Goal: Ask a question

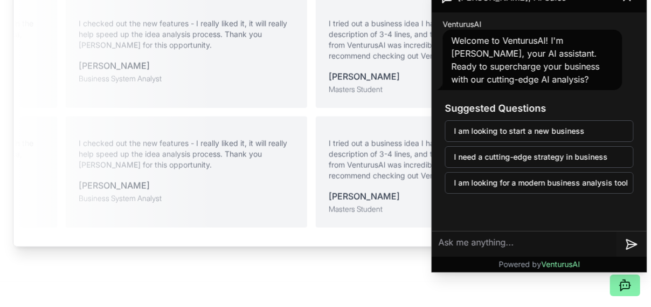
scroll to position [2580, 0]
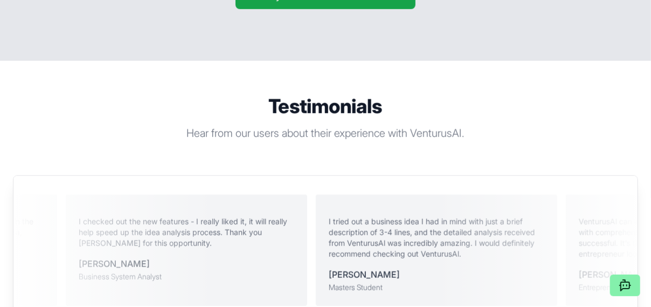
scroll to position [2468, 0]
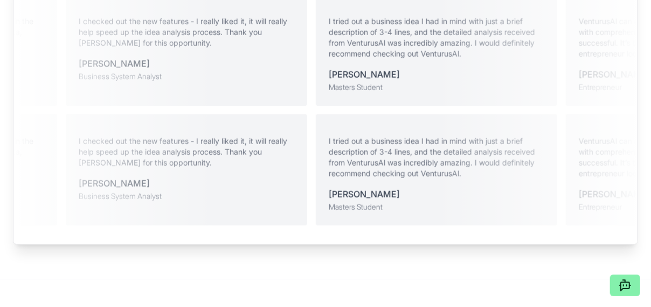
scroll to position [2604, 0]
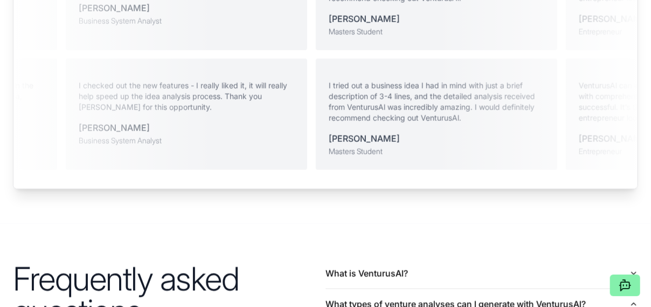
scroll to position [2661, 0]
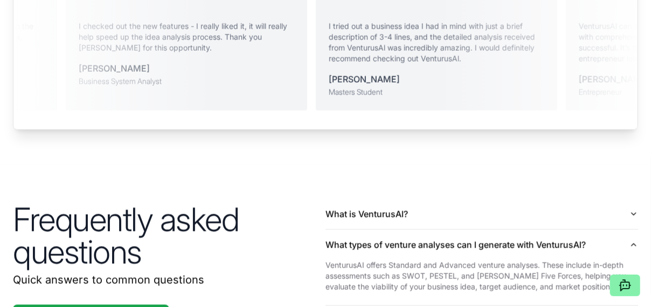
scroll to position [2720, 0]
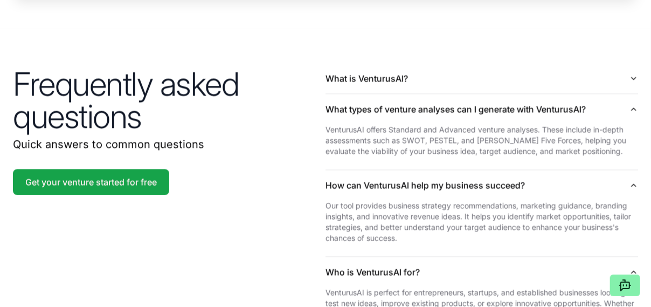
scroll to position [2855, 0]
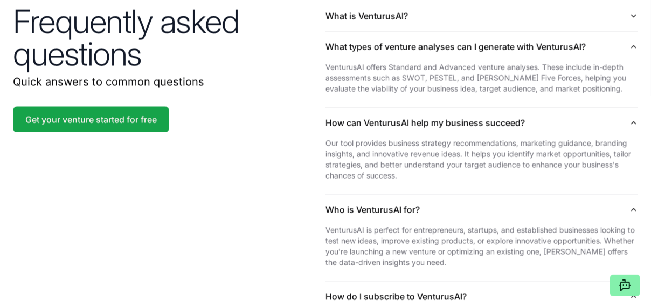
scroll to position [2917, 0]
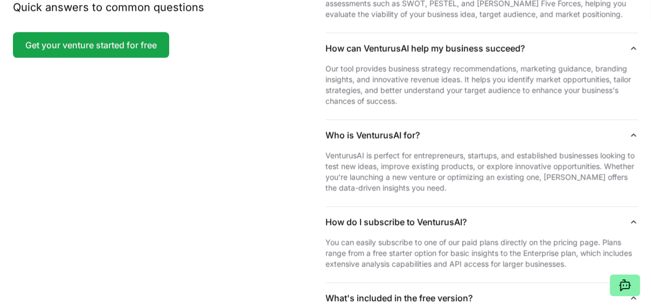
scroll to position [3007, 0]
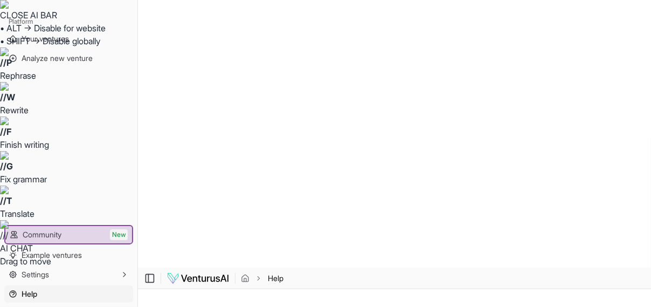
type input "[PERSON_NAME]"
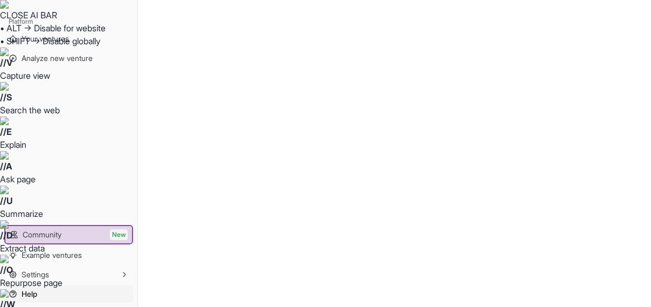
drag, startPoint x: 264, startPoint y: 131, endPoint x: 149, endPoint y: 137, distance: 115.0
type input "[EMAIL_ADDRESS][DOMAIN_NAME]"
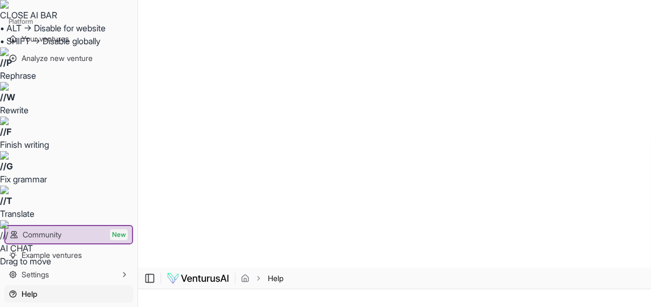
type textarea "do you offer affiliate marketing services?"
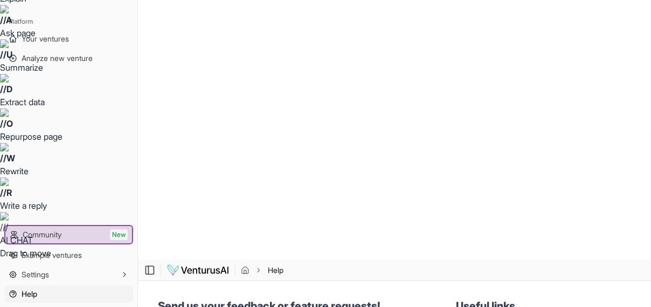
scroll to position [152, 0]
